Goal: Task Accomplishment & Management: Complete application form

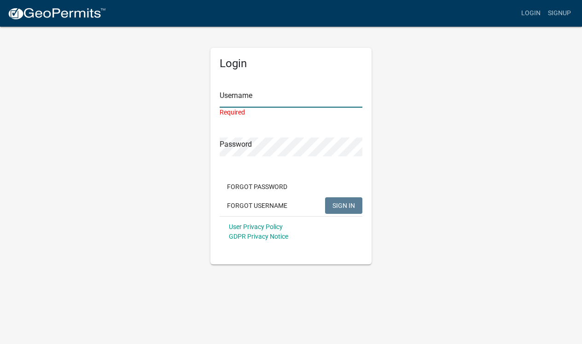
type input "Kalebbrown@me.com"
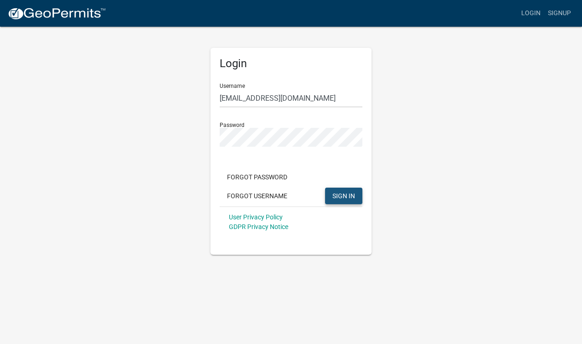
click at [335, 196] on span "SIGN IN" at bounding box center [343, 195] width 23 height 7
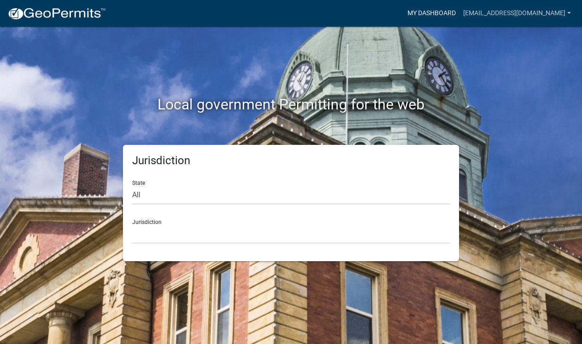
click at [458, 14] on link "My Dashboard" at bounding box center [432, 13] width 56 height 17
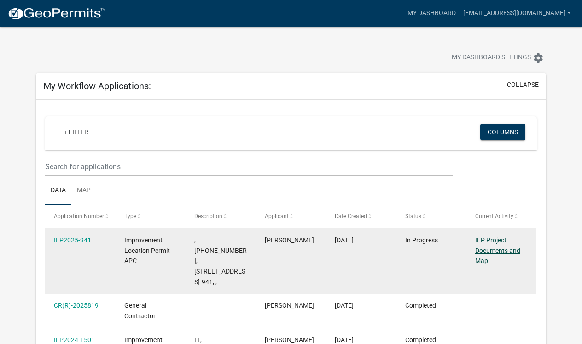
click at [482, 251] on link "ILP Project Documents and Map" at bounding box center [497, 251] width 45 height 29
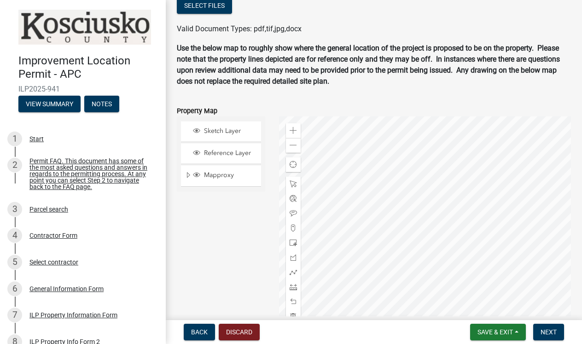
scroll to position [931, 0]
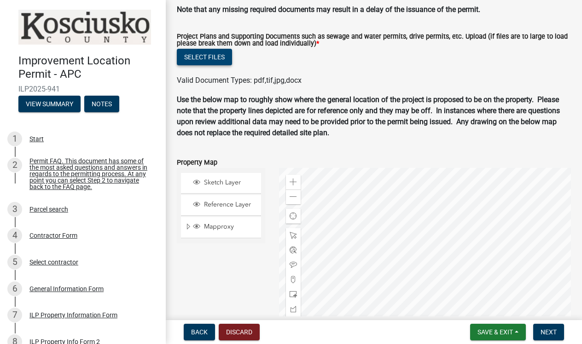
click at [213, 65] on button "Select files" at bounding box center [204, 57] width 55 height 17
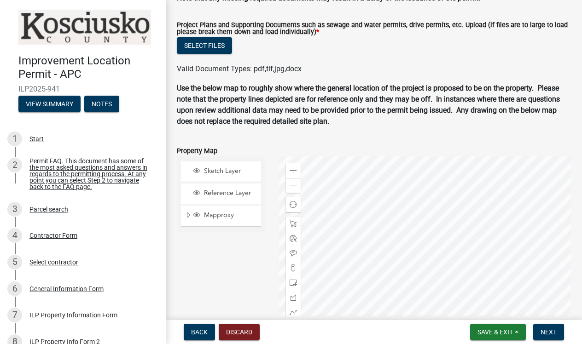
scroll to position [943, 0]
click at [215, 53] on button "Select files" at bounding box center [204, 45] width 55 height 17
click at [192, 53] on button "Select files" at bounding box center [204, 45] width 55 height 17
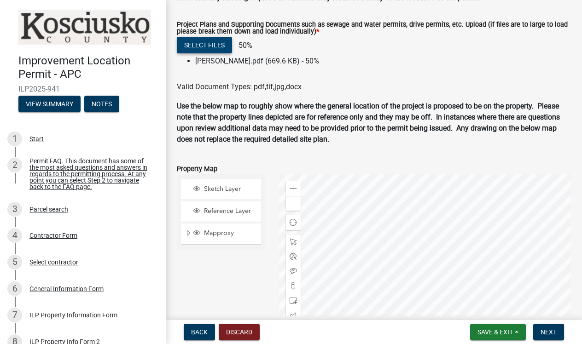
click at [215, 53] on button "Select files" at bounding box center [204, 45] width 55 height 17
click at [248, 67] on li "Knepper’s.pdf (669.6 KB) - 50%" at bounding box center [383, 61] width 376 height 11
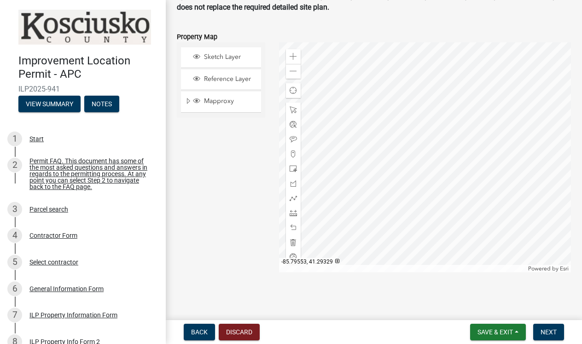
scroll to position [1096, 0]
click at [548, 329] on span "Next" at bounding box center [548, 332] width 16 height 7
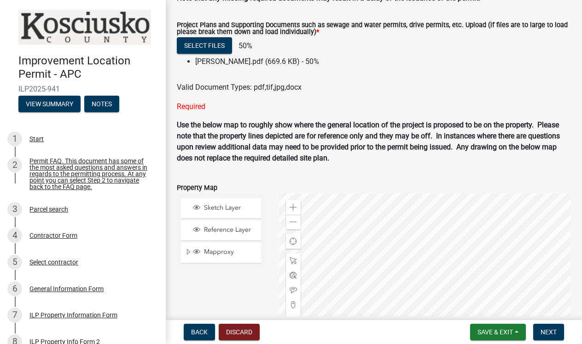
scroll to position [941, 0]
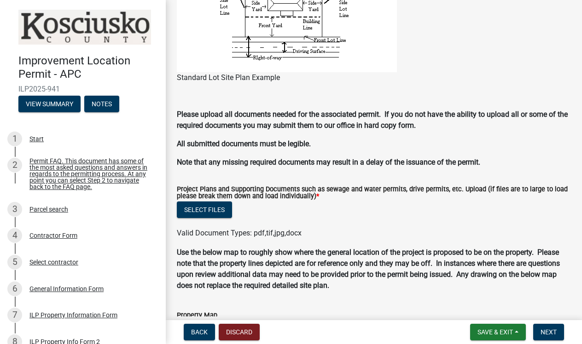
scroll to position [777, 0]
click at [210, 219] on button "Select files" at bounding box center [204, 210] width 55 height 17
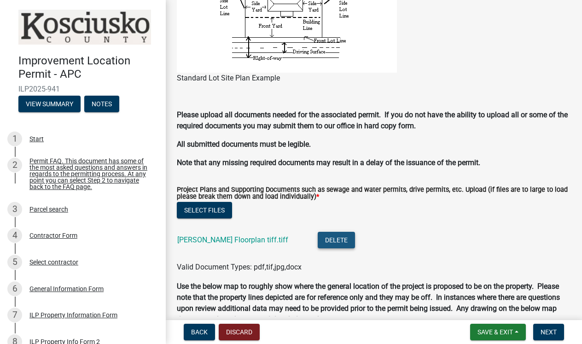
click at [318, 249] on button "Delete" at bounding box center [336, 240] width 37 height 17
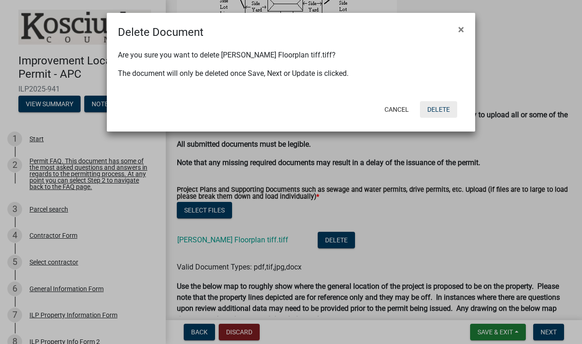
click at [434, 109] on button "Delete" at bounding box center [438, 109] width 37 height 17
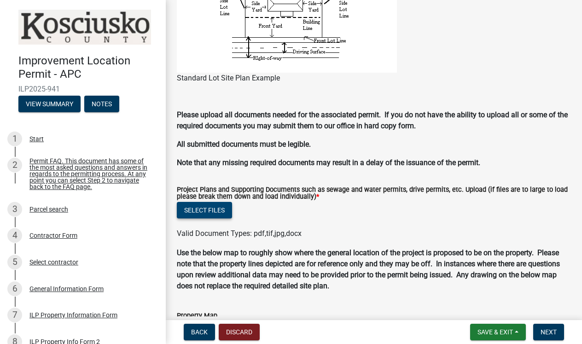
click at [205, 219] on button "Select files" at bounding box center [204, 210] width 55 height 17
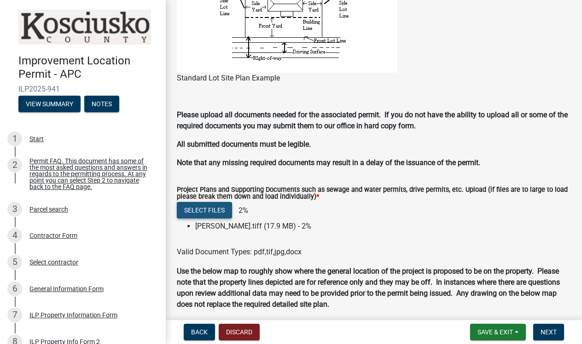
click at [209, 219] on button "Select files" at bounding box center [204, 210] width 55 height 17
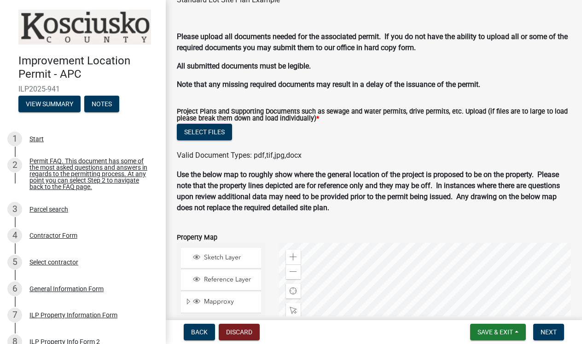
scroll to position [860, 0]
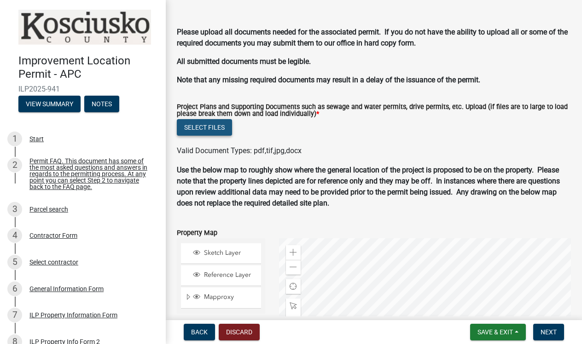
click at [205, 136] on button "Select files" at bounding box center [204, 127] width 55 height 17
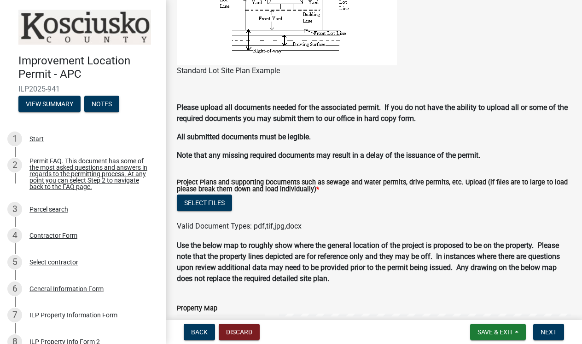
scroll to position [816, 0]
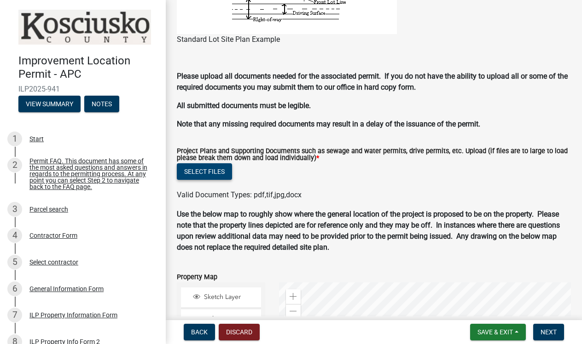
click at [206, 180] on button "Select files" at bounding box center [204, 171] width 55 height 17
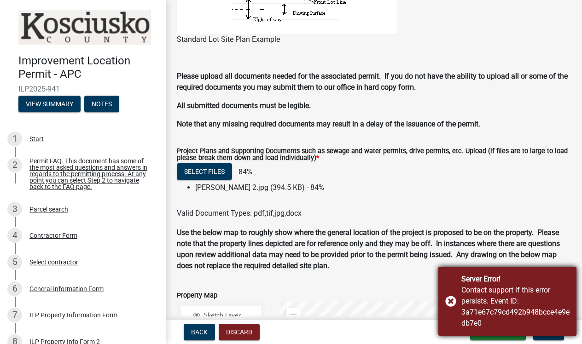
click at [450, 302] on div "Server Error! Contact support if this error persists. Event ID: 3a71e67c79cd492…" at bounding box center [507, 301] width 138 height 69
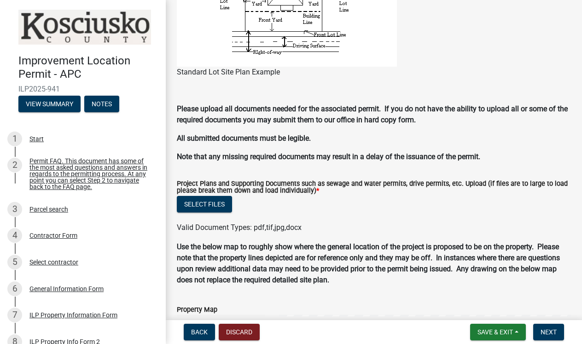
scroll to position [793, 0]
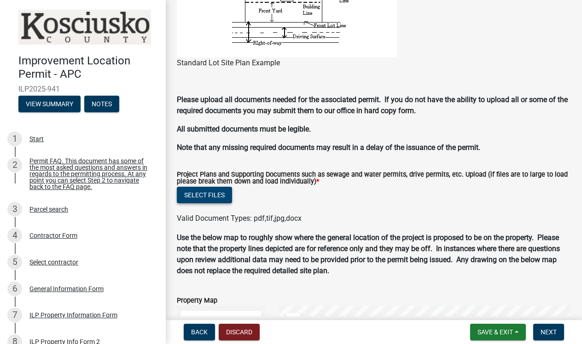
click at [205, 203] on button "Select files" at bounding box center [204, 195] width 55 height 17
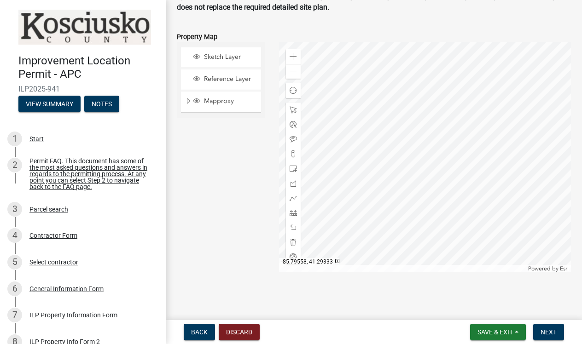
scroll to position [1096, 0]
click at [543, 335] on span "Next" at bounding box center [548, 332] width 16 height 7
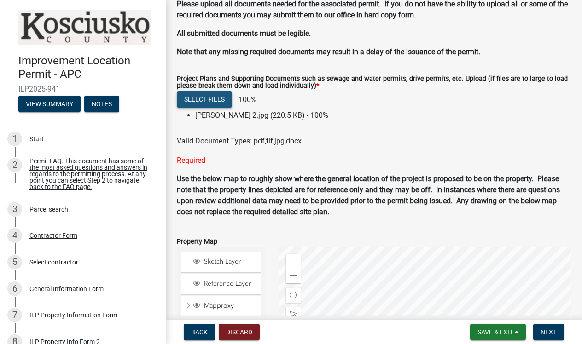
click at [221, 108] on button "Select files" at bounding box center [204, 99] width 55 height 17
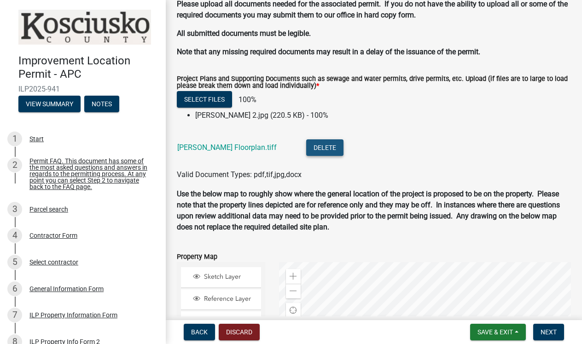
click at [306, 156] on button "Delete" at bounding box center [324, 147] width 37 height 17
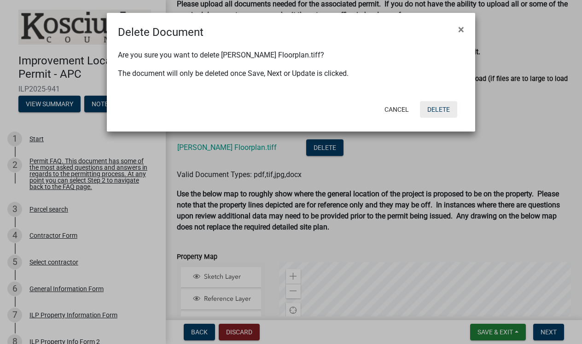
click at [436, 110] on button "Delete" at bounding box center [438, 109] width 37 height 17
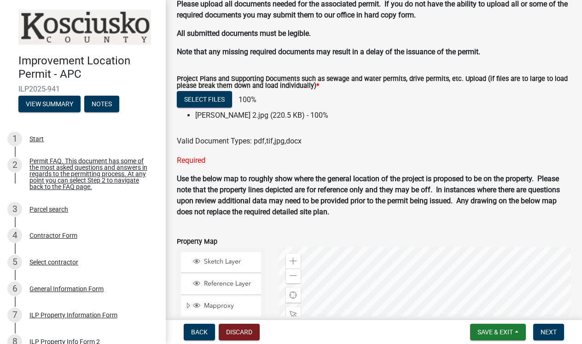
click at [222, 121] on li "Knepper’s 2.jpg (220.5 KB) - 100%" at bounding box center [383, 115] width 376 height 11
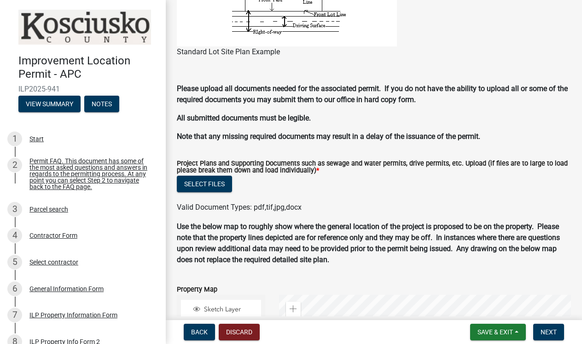
scroll to position [794, 0]
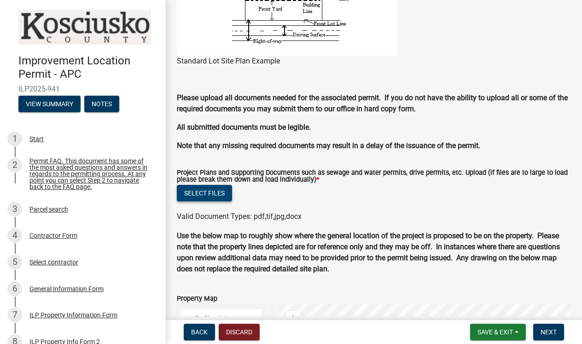
click at [192, 202] on button "Select files" at bounding box center [204, 193] width 55 height 17
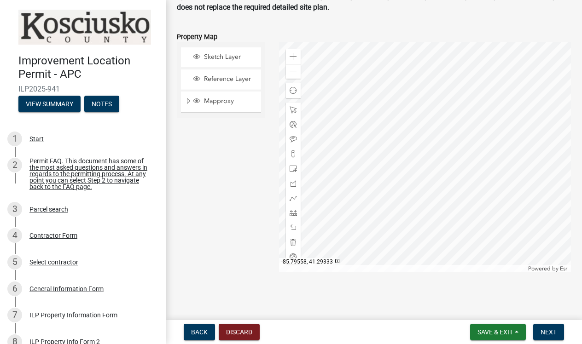
scroll to position [1111, 0]
click at [551, 333] on span "Next" at bounding box center [548, 332] width 16 height 7
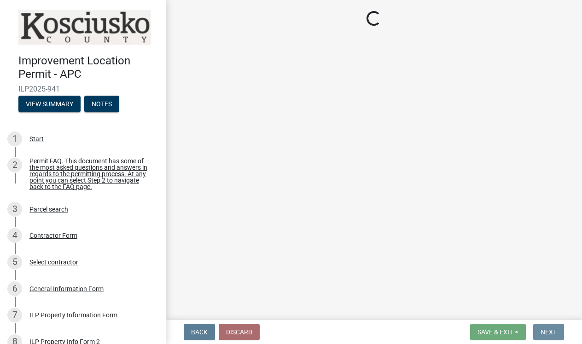
scroll to position [0, 0]
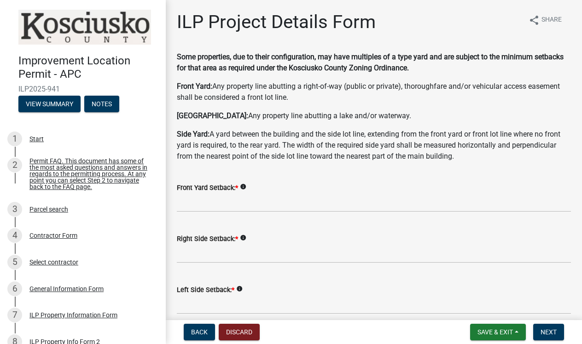
click at [246, 185] on icon "info" at bounding box center [243, 187] width 6 height 6
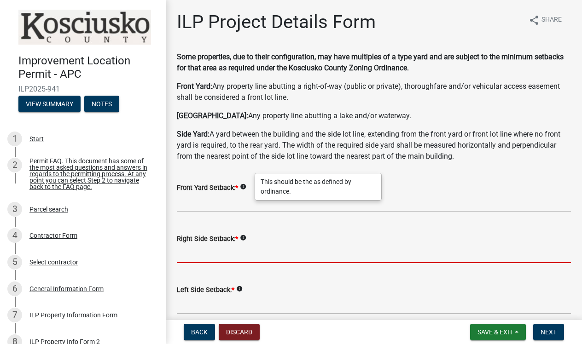
click at [214, 255] on input "text" at bounding box center [374, 253] width 394 height 19
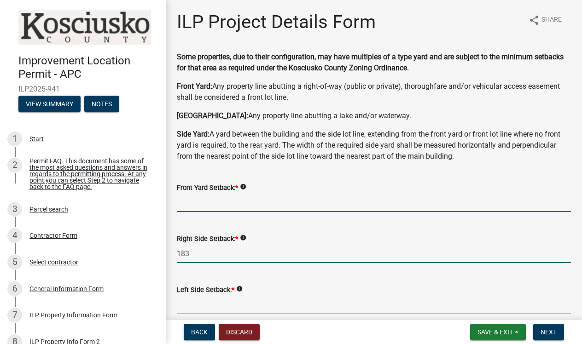
type input "183.0"
click at [183, 204] on input "text" at bounding box center [374, 202] width 394 height 19
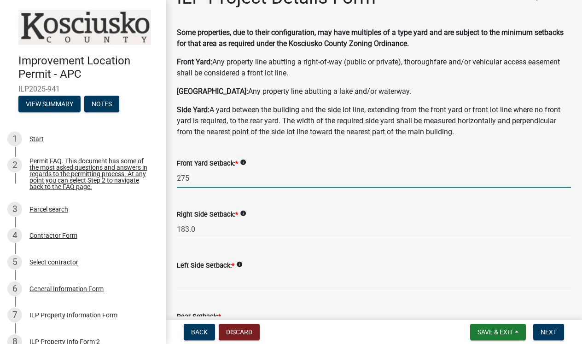
scroll to position [25, 0]
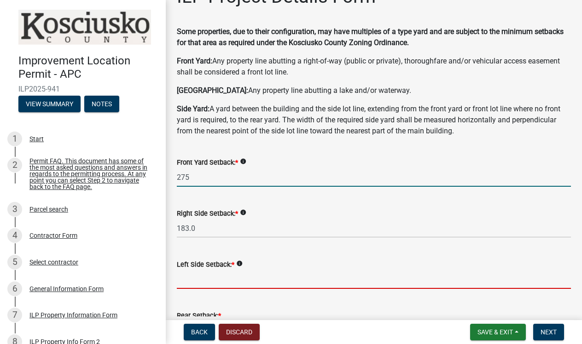
type input "275.0"
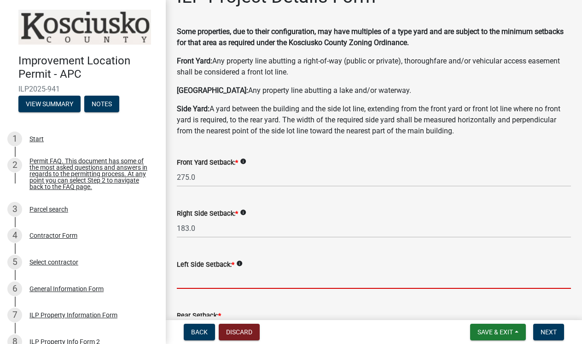
click at [187, 284] on input "text" at bounding box center [374, 279] width 394 height 19
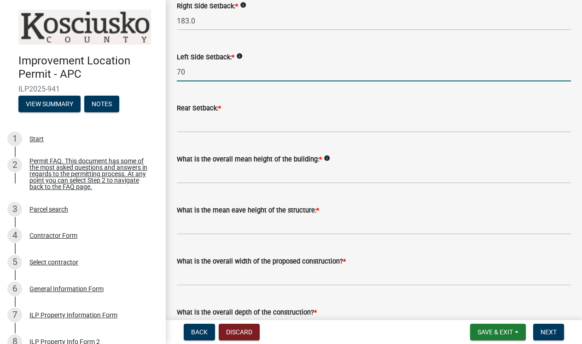
scroll to position [236, 0]
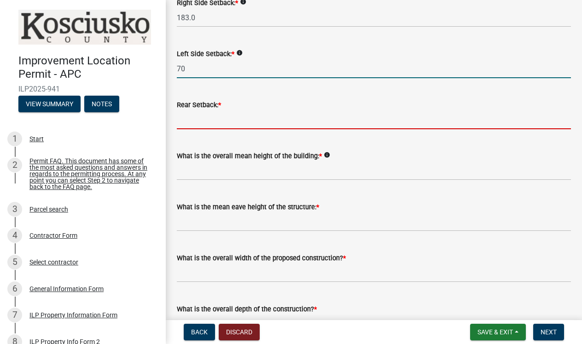
type input "70.0"
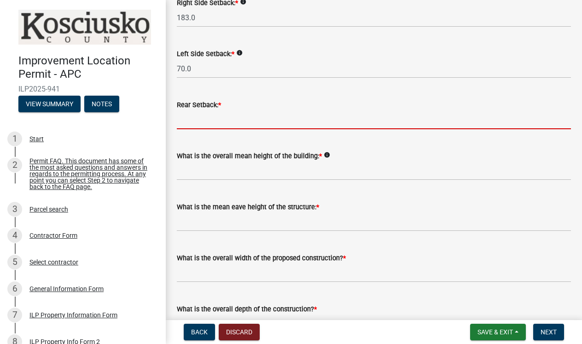
click at [200, 125] on input "text" at bounding box center [374, 119] width 394 height 19
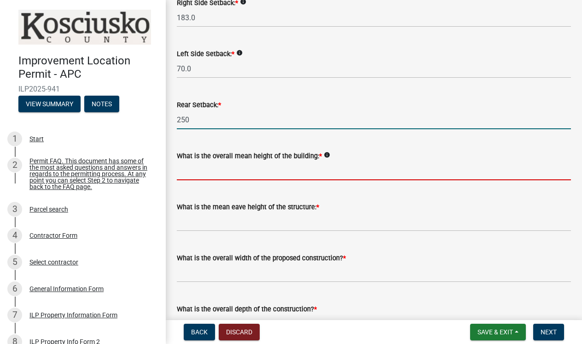
type input "250.0"
click at [195, 177] on input "text" at bounding box center [374, 171] width 394 height 19
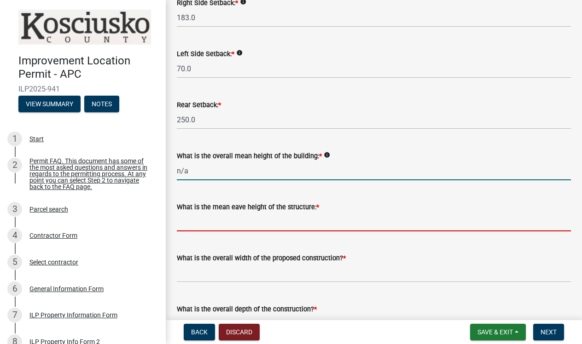
type input "0.0"
click at [194, 228] on input "text" at bounding box center [374, 222] width 394 height 19
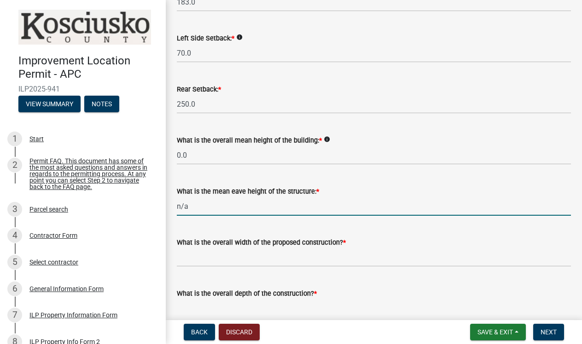
scroll to position [257, 0]
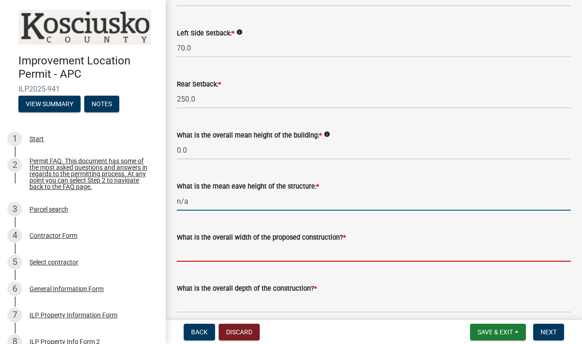
type input "0.0"
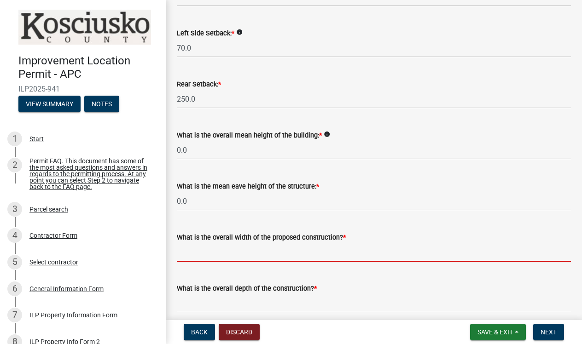
click at [195, 259] on input "text" at bounding box center [374, 252] width 394 height 19
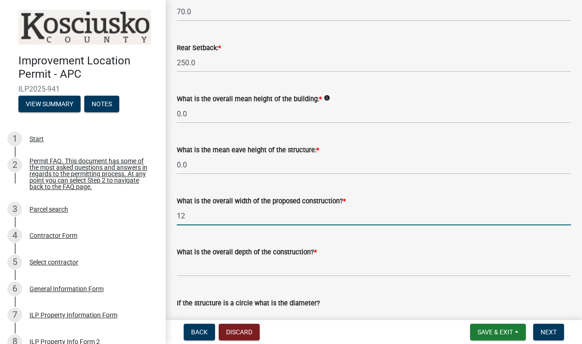
scroll to position [296, 0]
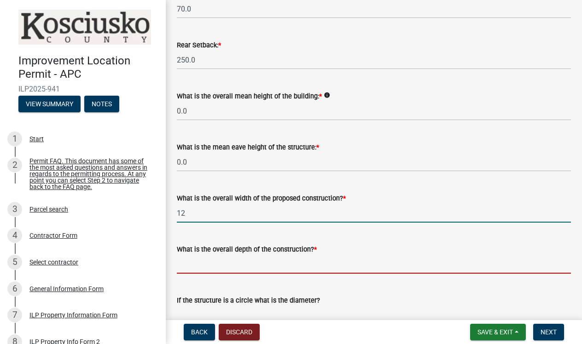
type input "12.00"
click at [182, 267] on input "text" at bounding box center [374, 264] width 394 height 19
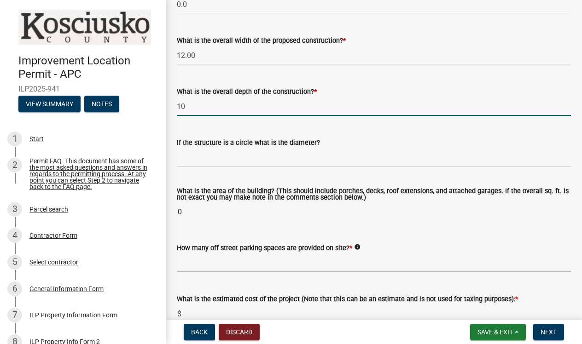
scroll to position [455, 0]
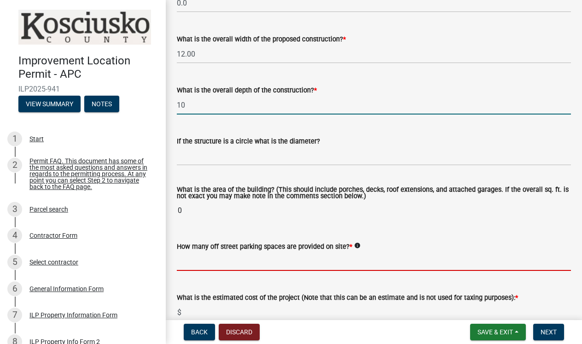
type input "10.00"
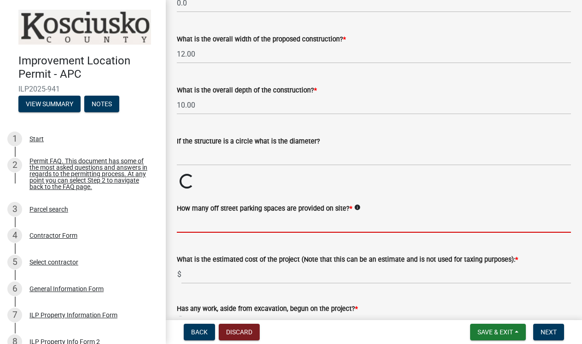
click at [219, 269] on wm-data-entity-input-list "Some properties, due to their configuration, may have multiples of a type yard …" at bounding box center [374, 48] width 394 height 904
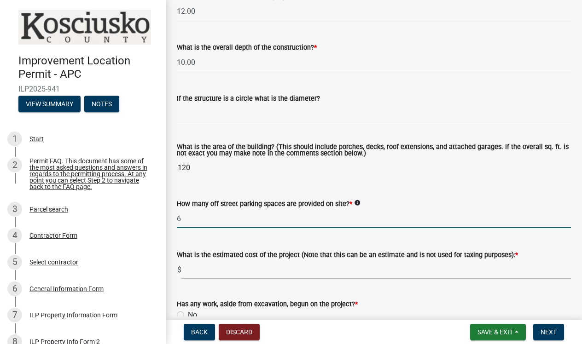
scroll to position [499, 0]
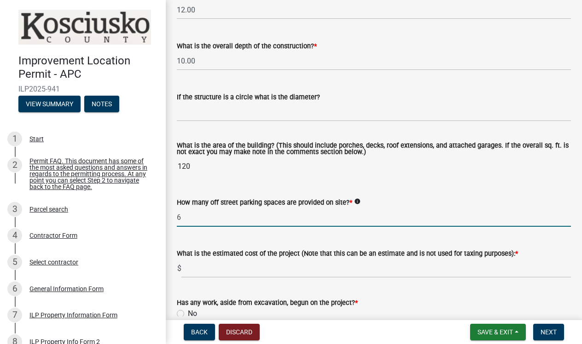
type input "6"
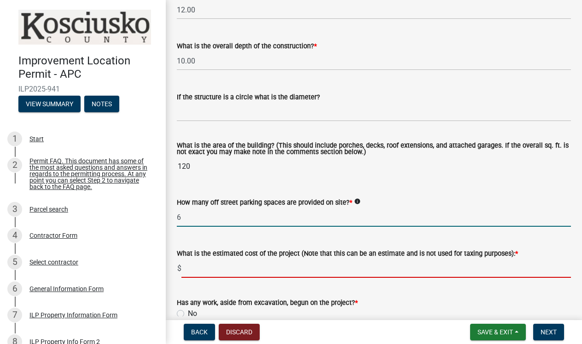
click at [198, 268] on input "text" at bounding box center [375, 268] width 389 height 19
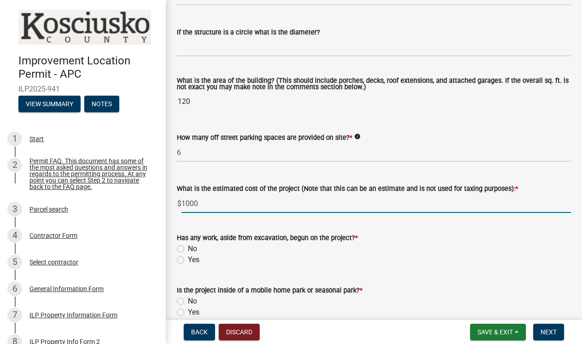
scroll to position [567, 0]
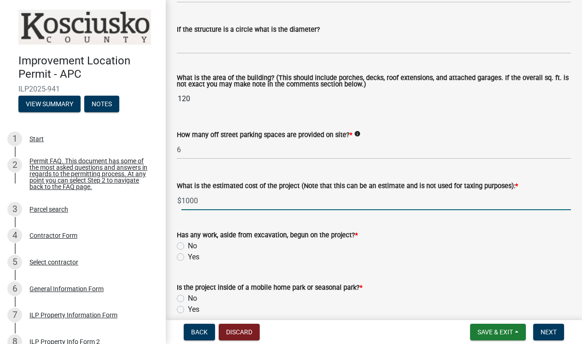
type input "1000"
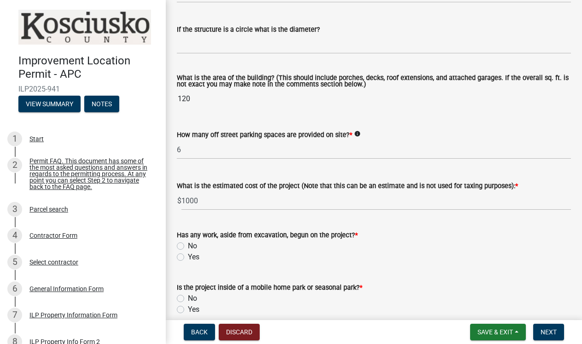
click at [188, 244] on label "No" at bounding box center [192, 246] width 9 height 11
click at [188, 244] on input "No" at bounding box center [191, 244] width 6 height 6
radio input "true"
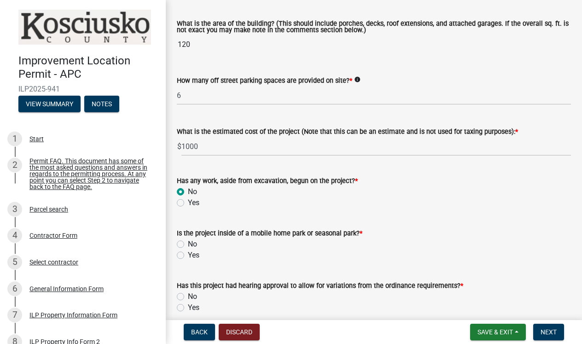
scroll to position [628, 0]
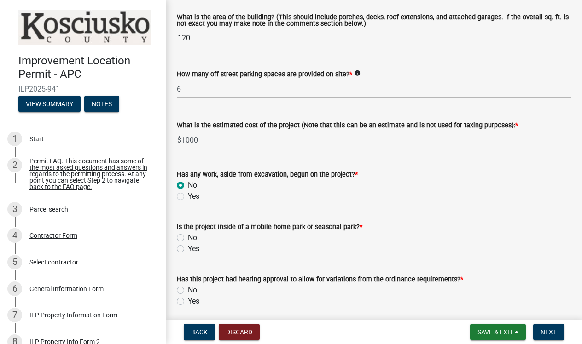
click at [188, 239] on label "No" at bounding box center [192, 237] width 9 height 11
click at [188, 238] on input "No" at bounding box center [191, 235] width 6 height 6
radio input "true"
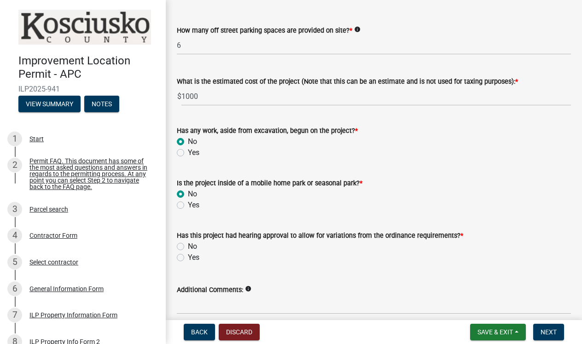
scroll to position [677, 0]
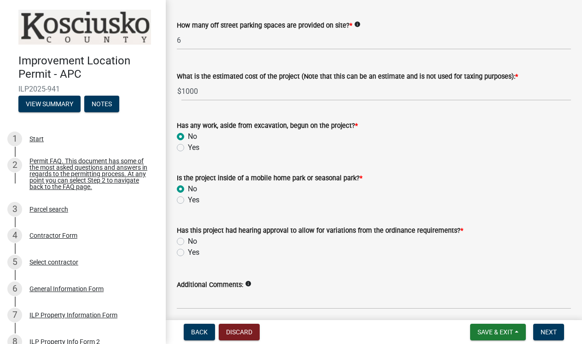
click at [188, 240] on label "No" at bounding box center [192, 241] width 9 height 11
click at [188, 240] on input "No" at bounding box center [191, 239] width 6 height 6
radio input "true"
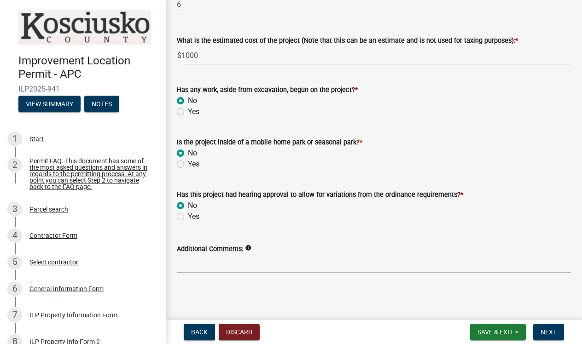
scroll to position [0, 0]
click at [547, 330] on span "Next" at bounding box center [548, 332] width 16 height 7
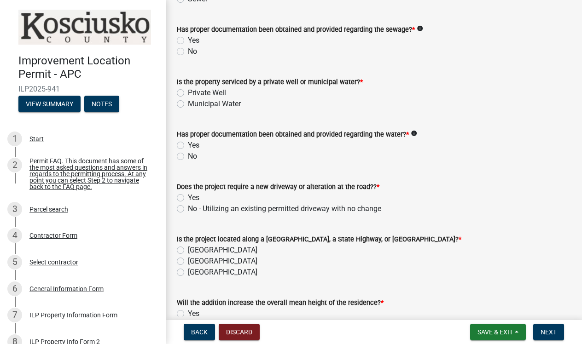
scroll to position [157, 0]
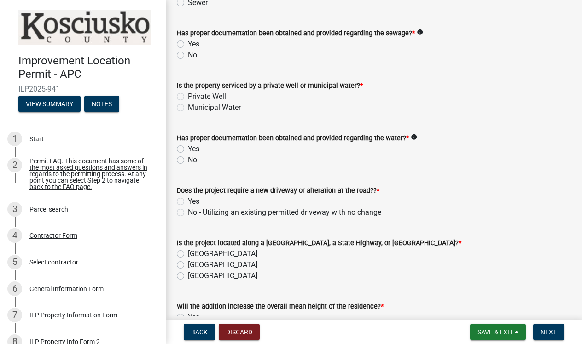
click at [188, 155] on label "Yes" at bounding box center [194, 149] width 12 height 11
click at [188, 150] on input "Yes" at bounding box center [191, 147] width 6 height 6
radio input "true"
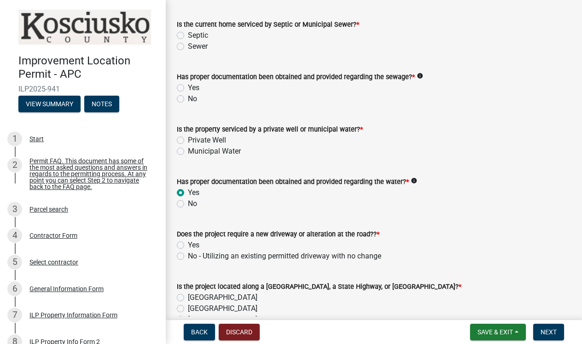
scroll to position [112, 0]
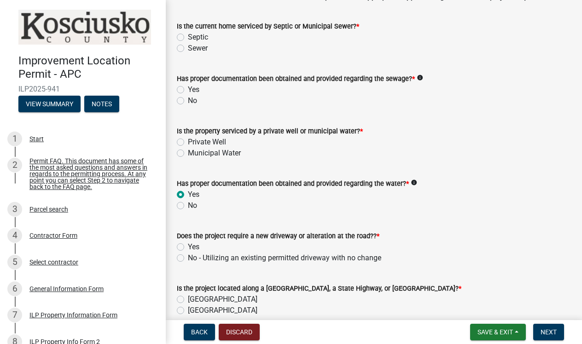
click at [188, 148] on label "Private Well" at bounding box center [207, 142] width 38 height 11
click at [188, 143] on input "Private Well" at bounding box center [191, 140] width 6 height 6
radio input "true"
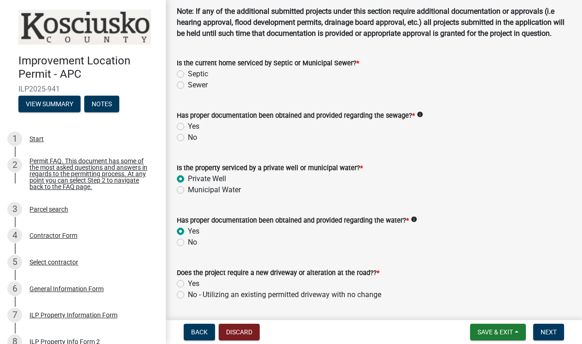
scroll to position [74, 0]
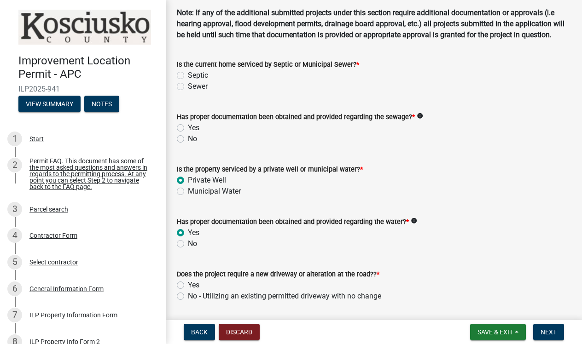
click at [188, 133] on label "Yes" at bounding box center [194, 127] width 12 height 11
click at [188, 128] on input "Yes" at bounding box center [191, 125] width 6 height 6
radio input "true"
click at [188, 81] on label "Septic" at bounding box center [198, 75] width 20 height 11
click at [188, 76] on input "Septic" at bounding box center [191, 73] width 6 height 6
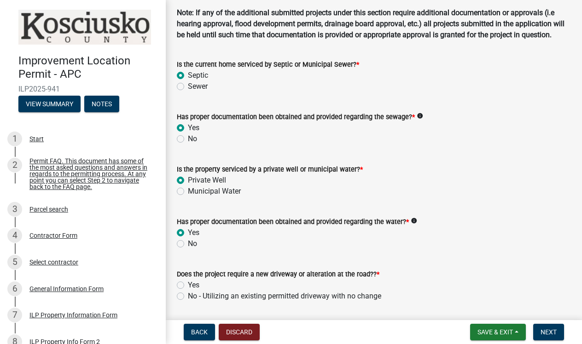
radio input "true"
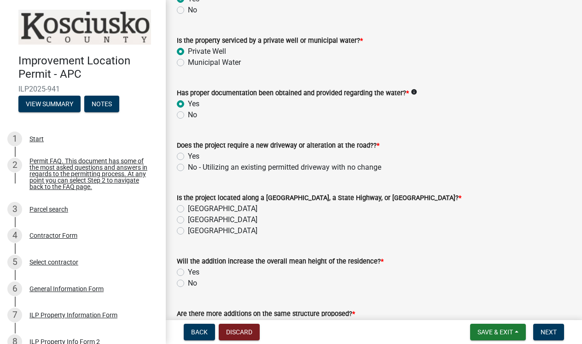
scroll to position [203, 0]
click at [188, 173] on label "No - Utilizing an existing permitted driveway with no change" at bounding box center [284, 167] width 193 height 11
click at [188, 168] on input "No - Utilizing an existing permitted driveway with no change" at bounding box center [191, 165] width 6 height 6
radio input "true"
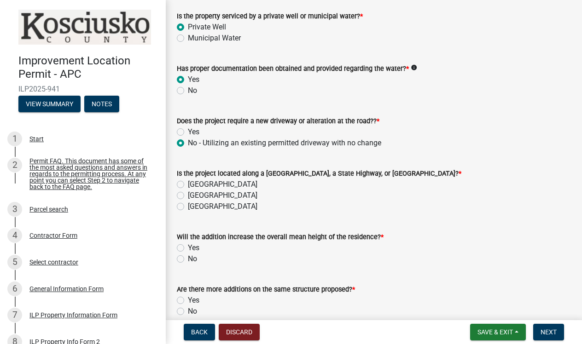
scroll to position [234, 0]
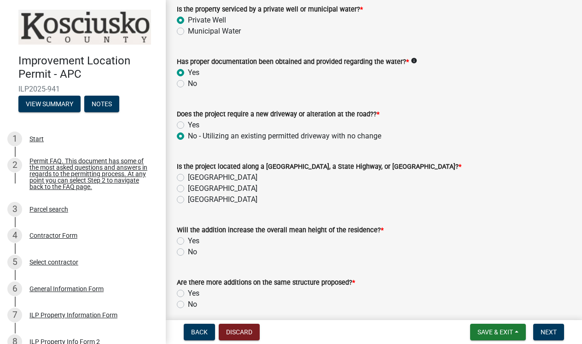
click at [188, 183] on label "[GEOGRAPHIC_DATA]" at bounding box center [223, 177] width 70 height 11
click at [188, 178] on input "[GEOGRAPHIC_DATA]" at bounding box center [191, 175] width 6 height 6
radio input "true"
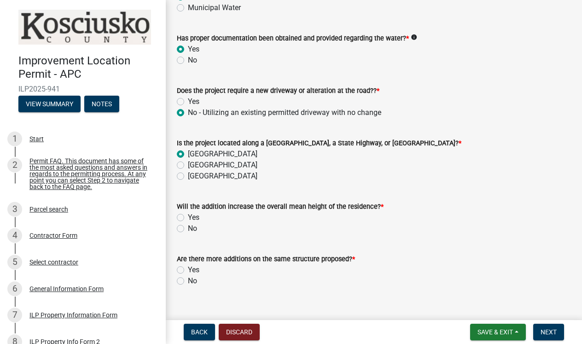
scroll to position [261, 0]
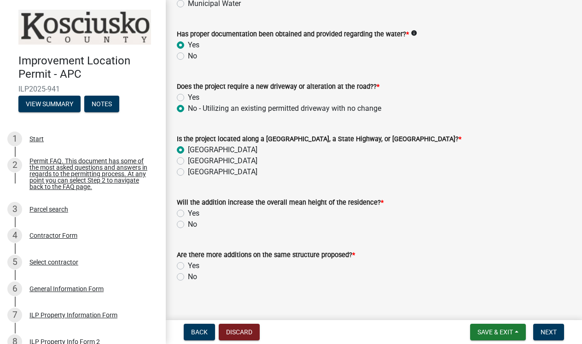
click at [188, 230] on label "No" at bounding box center [192, 224] width 9 height 11
click at [188, 225] on input "No" at bounding box center [191, 222] width 6 height 6
radio input "true"
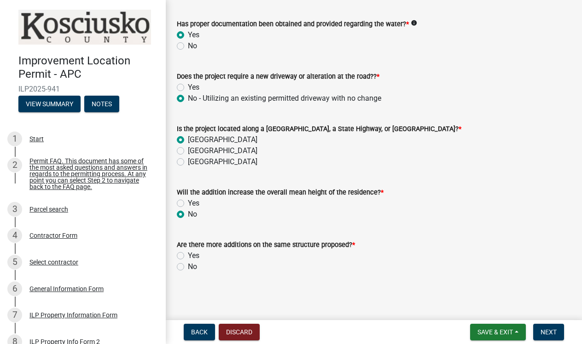
scroll to position [283, 0]
click at [188, 269] on label "No" at bounding box center [192, 266] width 9 height 11
click at [188, 267] on input "No" at bounding box center [191, 264] width 6 height 6
radio input "true"
click at [545, 329] on span "Next" at bounding box center [548, 332] width 16 height 7
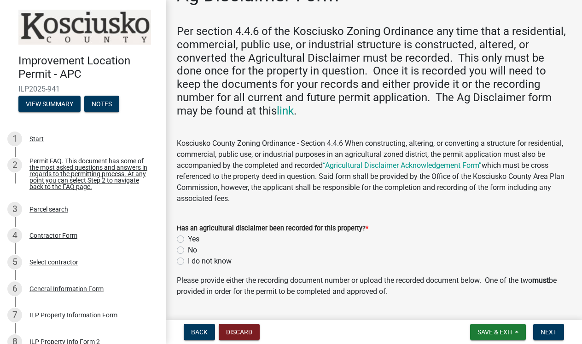
scroll to position [35, 0]
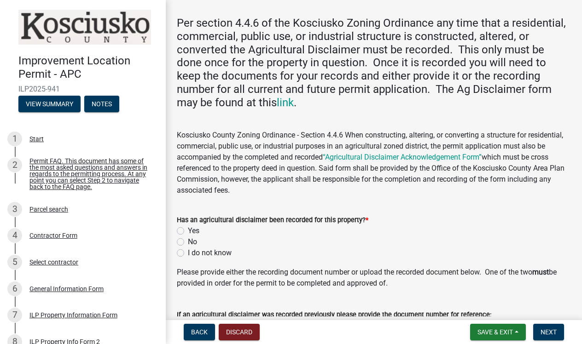
click at [188, 226] on label "Yes" at bounding box center [194, 231] width 12 height 11
click at [188, 226] on input "Yes" at bounding box center [191, 229] width 6 height 6
radio input "true"
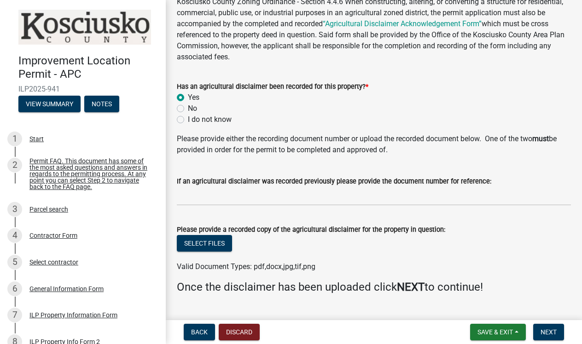
scroll to position [172, 0]
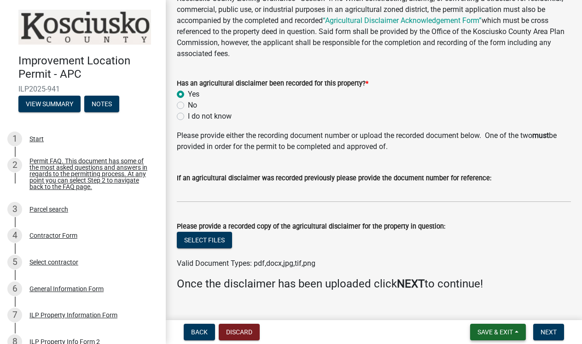
click at [487, 331] on span "Save & Exit" at bounding box center [494, 332] width 35 height 7
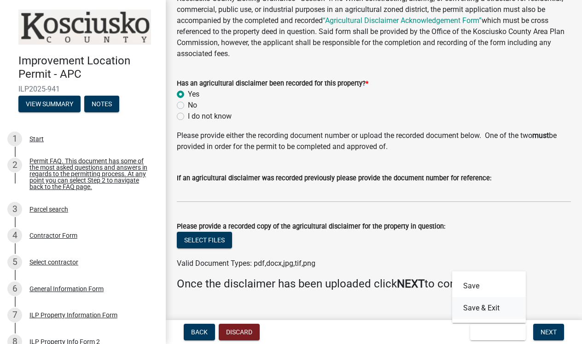
click at [475, 306] on button "Save & Exit" at bounding box center [489, 308] width 74 height 22
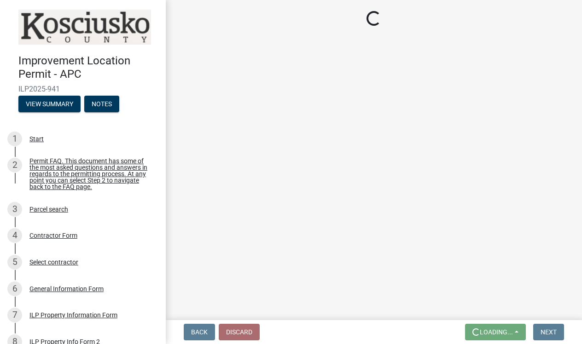
scroll to position [0, 0]
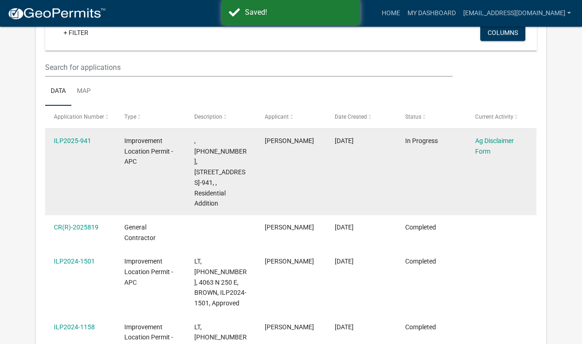
scroll to position [118, 0]
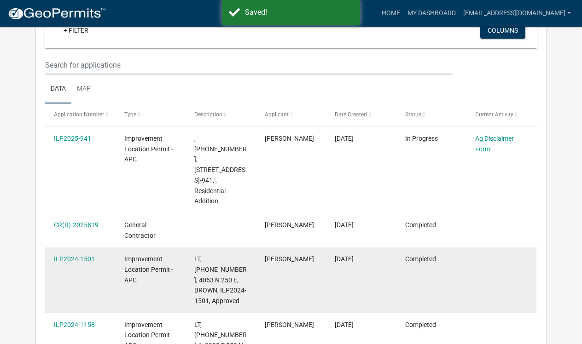
click at [317, 248] on datatable-body-cell "[PERSON_NAME]" at bounding box center [290, 281] width 70 height 66
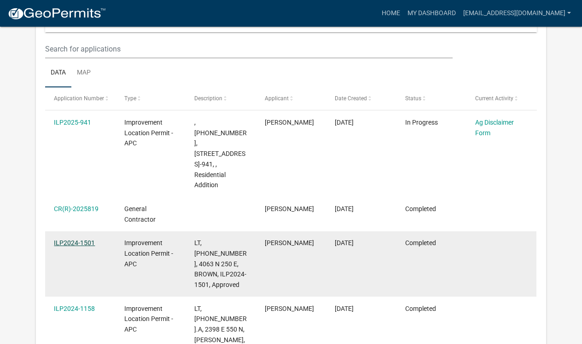
click at [71, 239] on link "ILP2024-1501" at bounding box center [74, 242] width 41 height 7
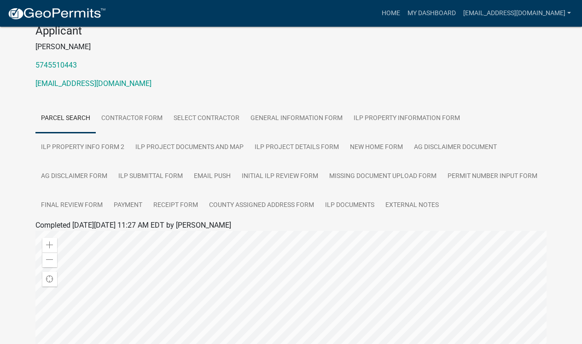
scroll to position [59, 0]
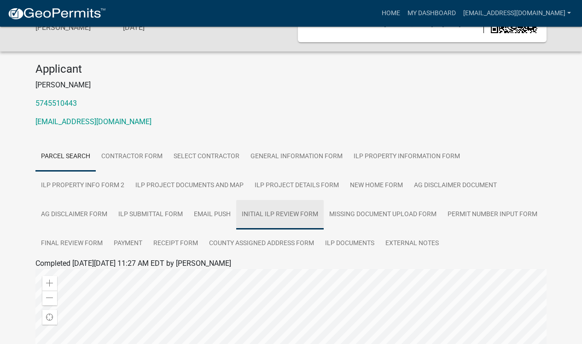
click at [305, 211] on link "Initial ILP Review Form" at bounding box center [279, 214] width 87 height 29
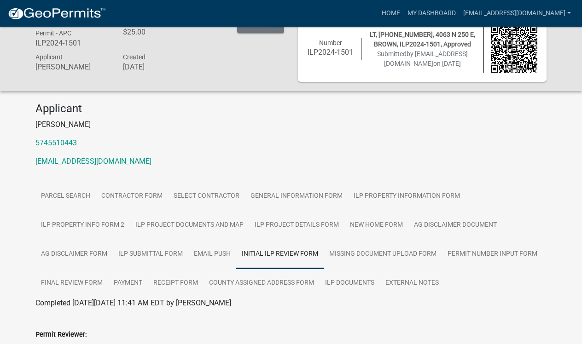
scroll to position [24, 0]
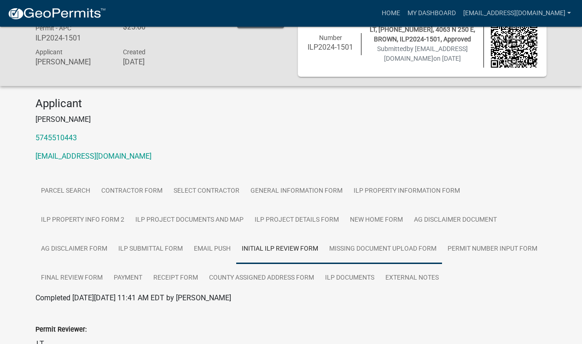
click at [371, 249] on link "Missing Document Upload Form" at bounding box center [383, 249] width 118 height 29
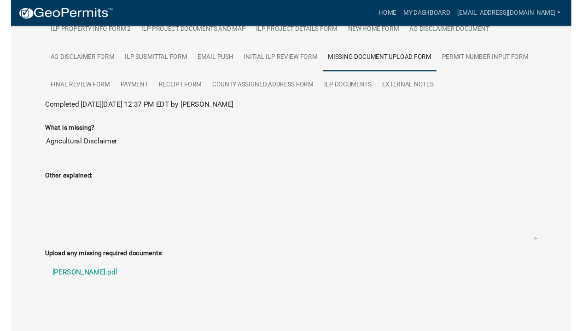
scroll to position [214, 0]
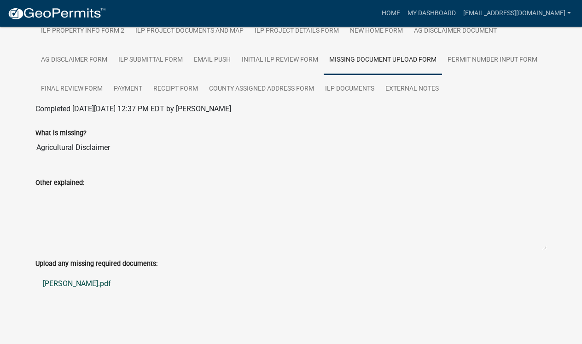
click at [73, 283] on link "[PERSON_NAME].pdf" at bounding box center [290, 284] width 511 height 22
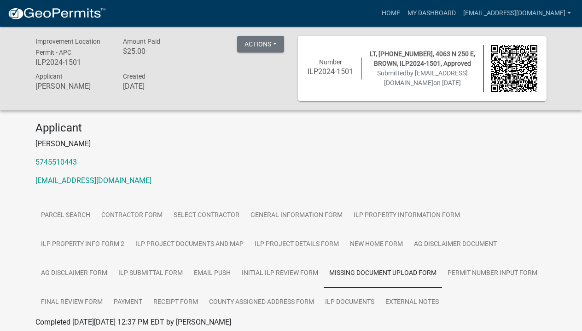
scroll to position [0, 0]
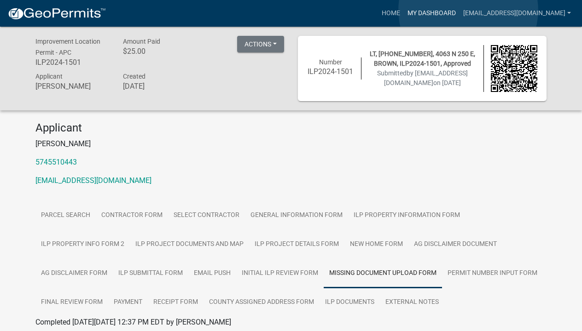
click at [459, 10] on link "My Dashboard" at bounding box center [432, 13] width 56 height 17
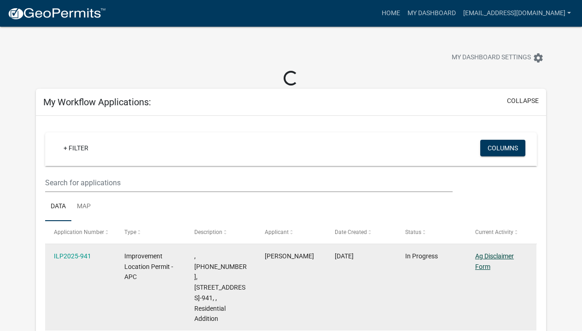
click at [488, 260] on link "Ag Disclaimer Form" at bounding box center [494, 262] width 39 height 18
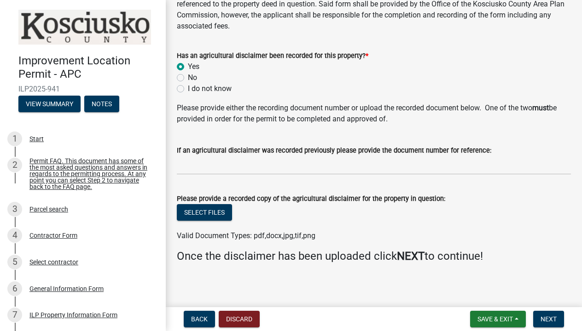
scroll to position [199, 0]
click at [197, 208] on button "Select files" at bounding box center [204, 213] width 55 height 17
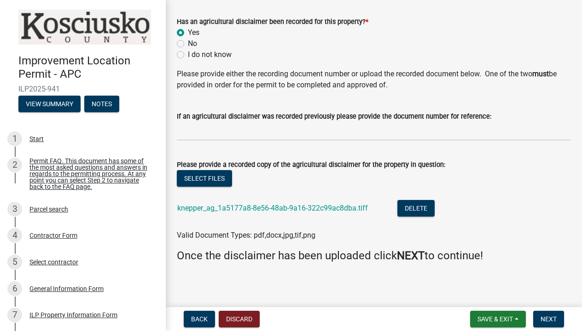
scroll to position [232, 0]
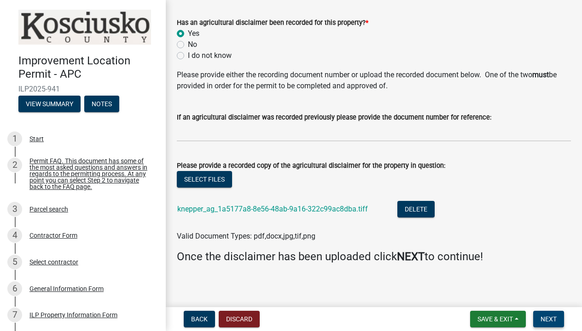
click at [539, 319] on button "Next" at bounding box center [548, 319] width 31 height 17
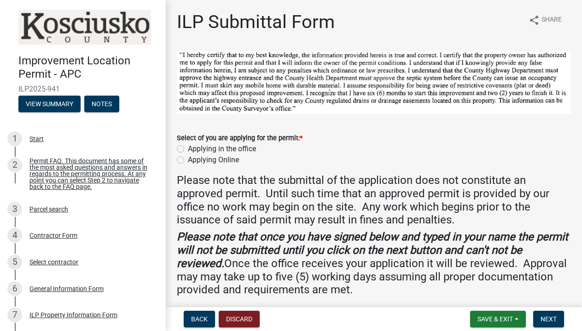
click at [188, 161] on label "Applying Online" at bounding box center [213, 160] width 51 height 11
click at [188, 161] on input "Applying Online" at bounding box center [191, 158] width 6 height 6
radio input "true"
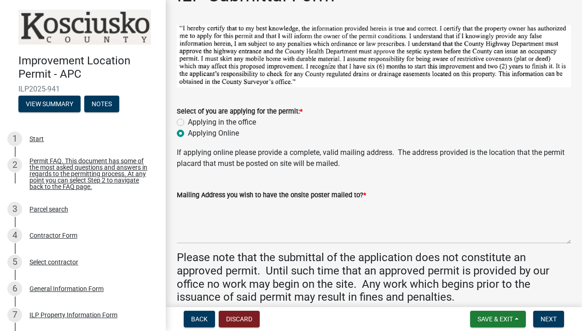
scroll to position [32, 0]
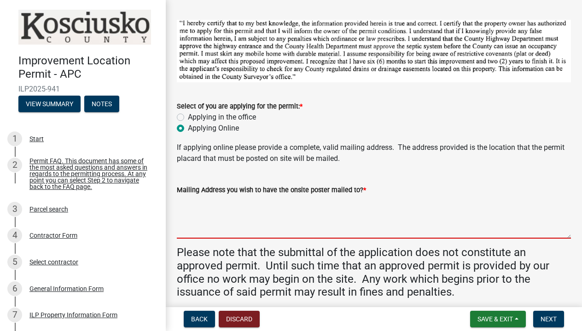
click at [213, 234] on textarea "Mailing Address you wish to have the onsite poster mailed to? *" at bounding box center [374, 217] width 394 height 43
click at [186, 232] on textarea "Mailing Address you wish to have the onsite poster mailed to? *" at bounding box center [374, 217] width 394 height 43
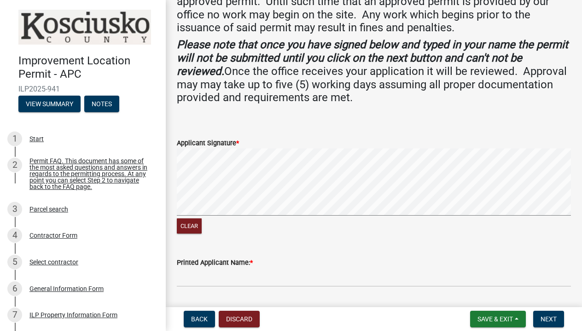
scroll to position [297, 0]
type textarea "[STREET_ADDRESS]"
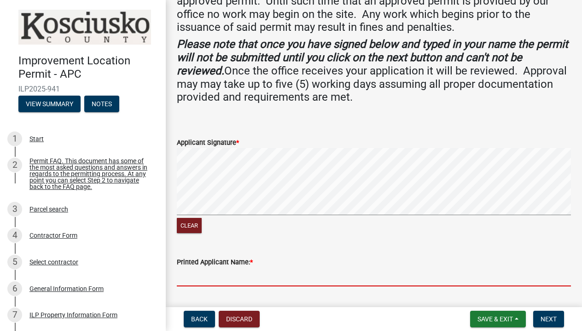
click at [188, 278] on input "Printed Applicant Name: *" at bounding box center [374, 277] width 394 height 19
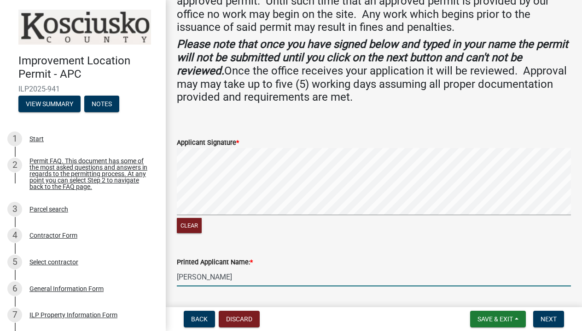
type input "[PERSON_NAME]"
click at [539, 317] on button "Next" at bounding box center [548, 319] width 31 height 17
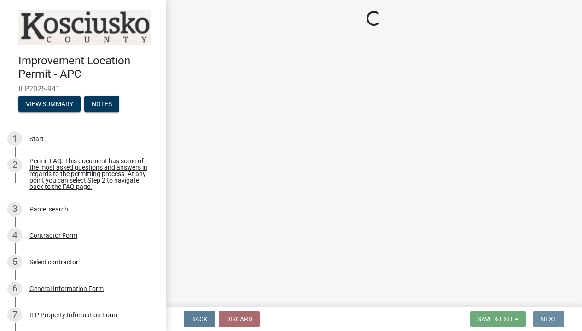
scroll to position [0, 0]
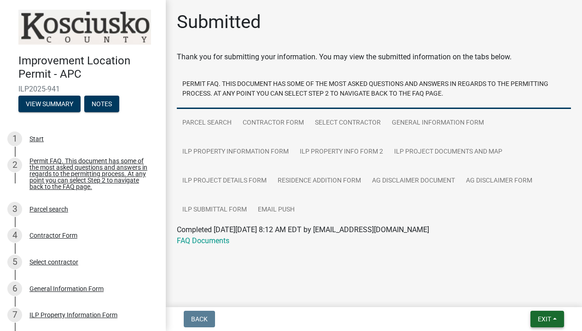
click at [544, 318] on span "Exit" at bounding box center [544, 319] width 13 height 7
click at [520, 296] on button "Save & Exit" at bounding box center [528, 295] width 74 height 22
